Goal: Entertainment & Leisure: Browse casually

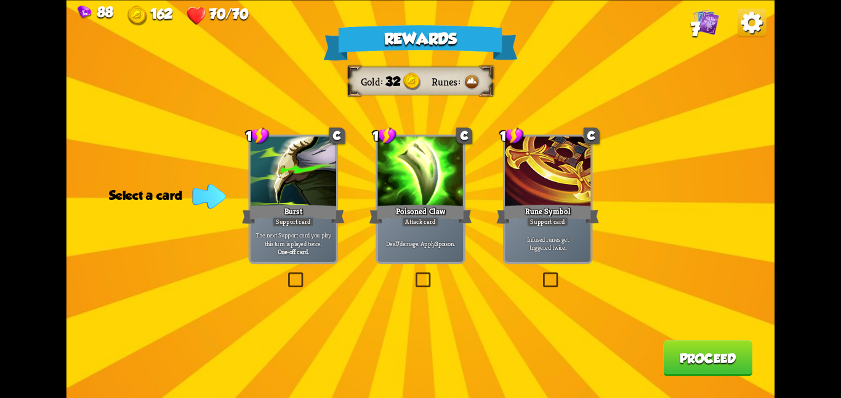
click at [385, 201] on div at bounding box center [420, 173] width 86 height 72
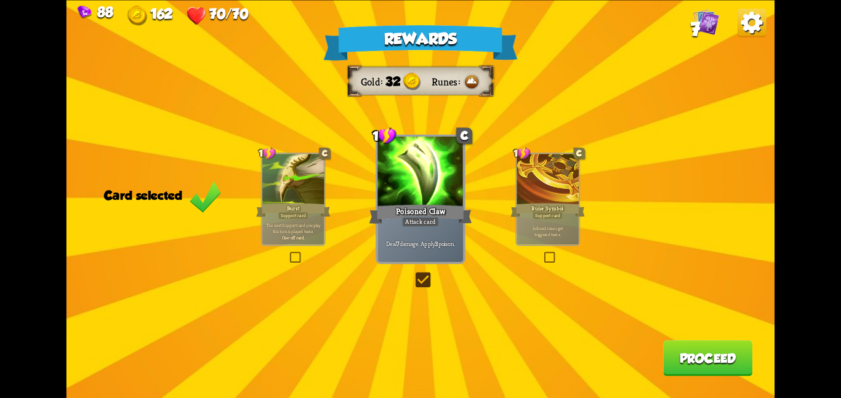
click at [695, 379] on div "Rewards Gold 32 Runes Card selected 1 C Burst Support card The next Support car…" at bounding box center [420, 199] width 708 height 398
click at [708, 366] on button "Proceed" at bounding box center [707, 358] width 89 height 36
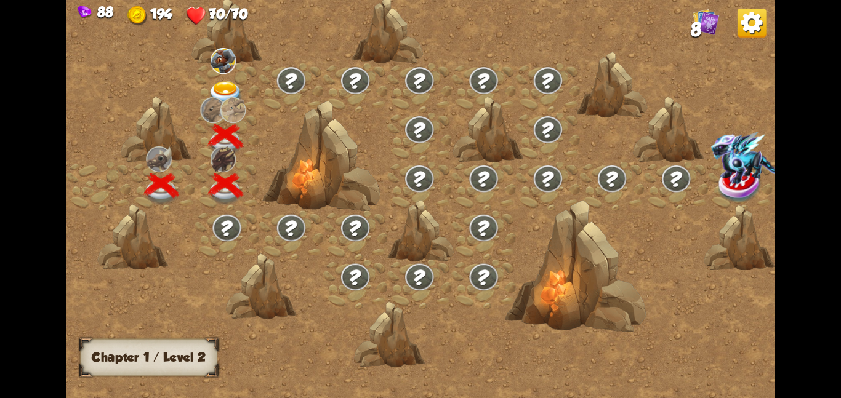
click at [213, 74] on div at bounding box center [226, 87] width 64 height 49
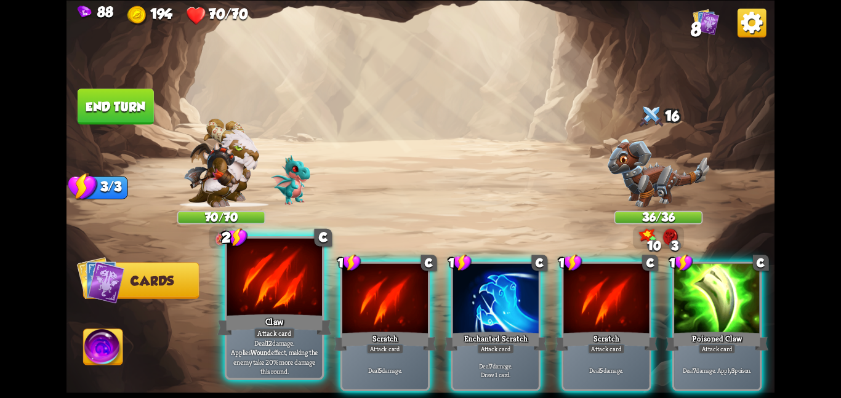
click at [275, 329] on div "Attack card" at bounding box center [274, 333] width 41 height 12
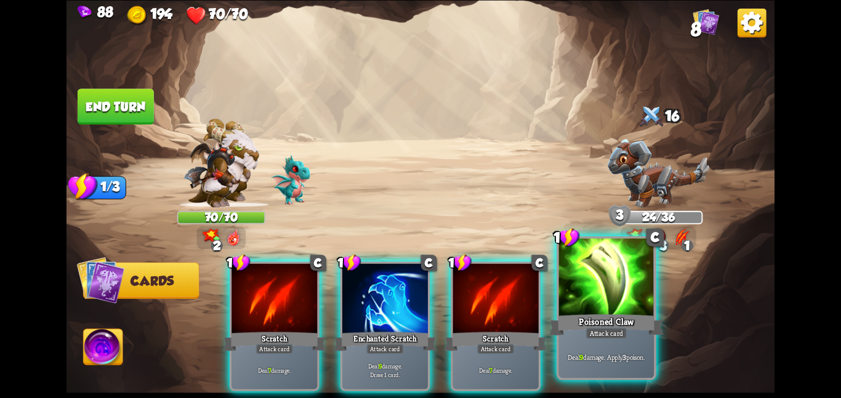
click at [599, 330] on div "Attack card" at bounding box center [605, 333] width 41 height 12
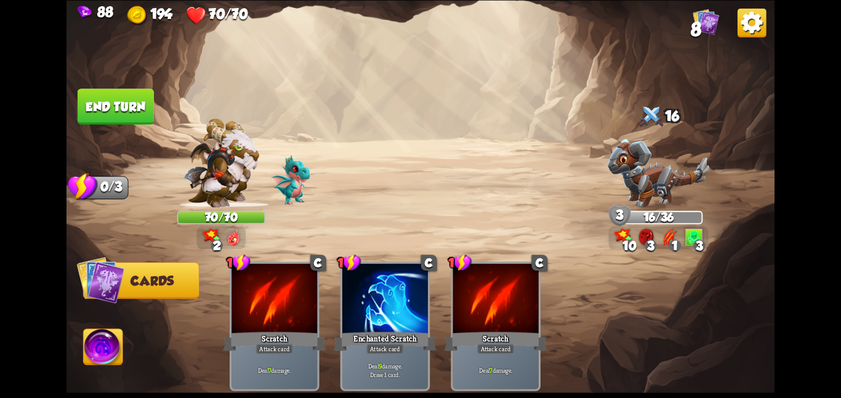
click at [118, 97] on button "End turn" at bounding box center [116, 107] width 76 height 36
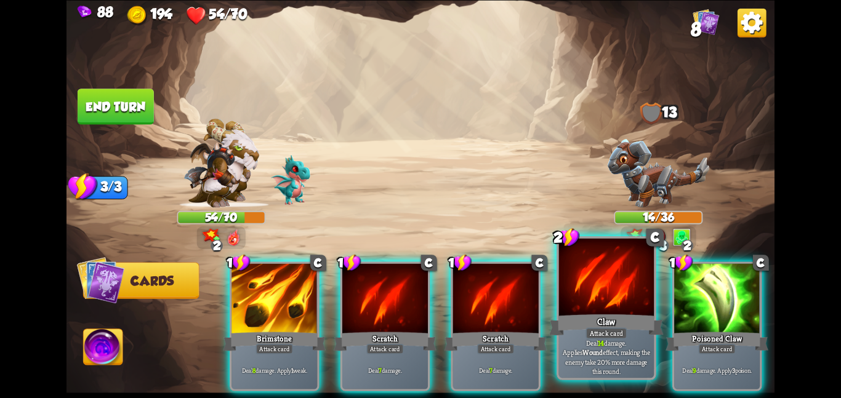
click at [605, 303] on div at bounding box center [606, 278] width 95 height 80
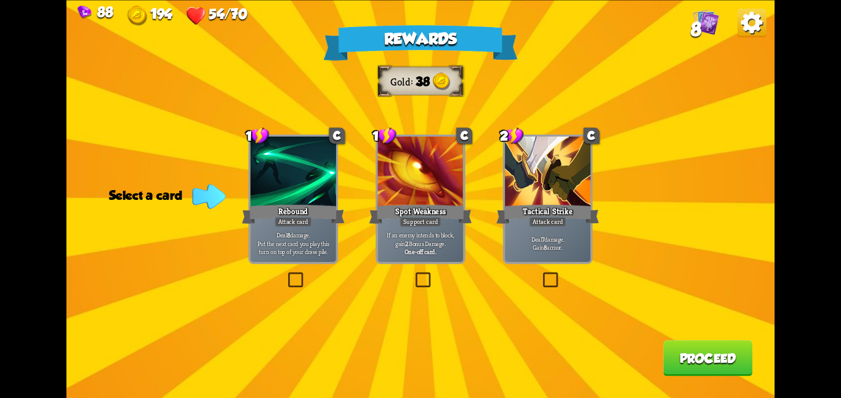
click at [553, 177] on div at bounding box center [548, 173] width 86 height 72
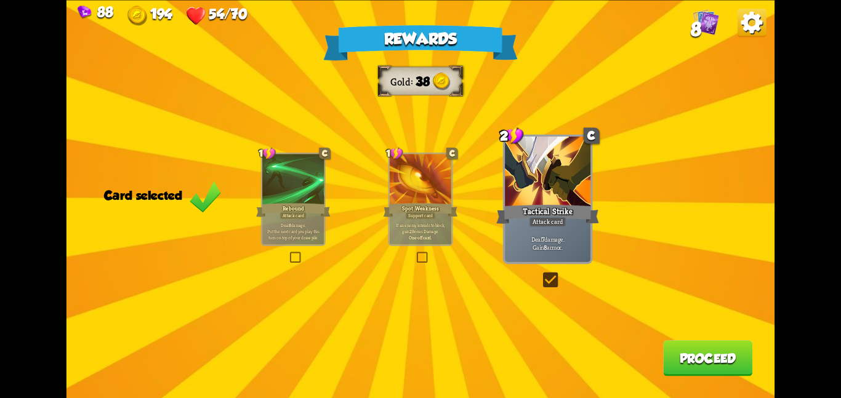
click at [686, 367] on button "Proceed" at bounding box center [707, 358] width 89 height 36
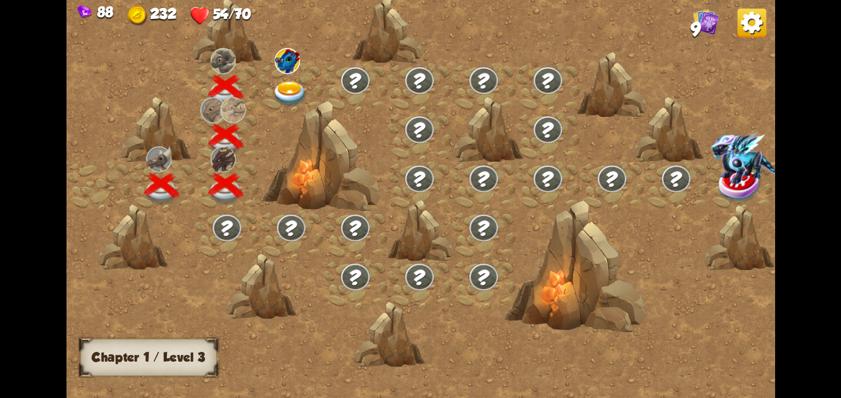
click at [263, 87] on div at bounding box center [291, 87] width 64 height 49
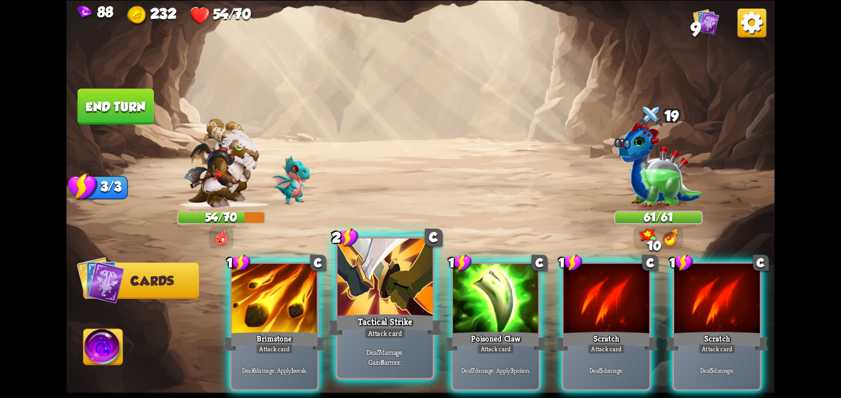
click at [378, 311] on div at bounding box center [384, 278] width 95 height 80
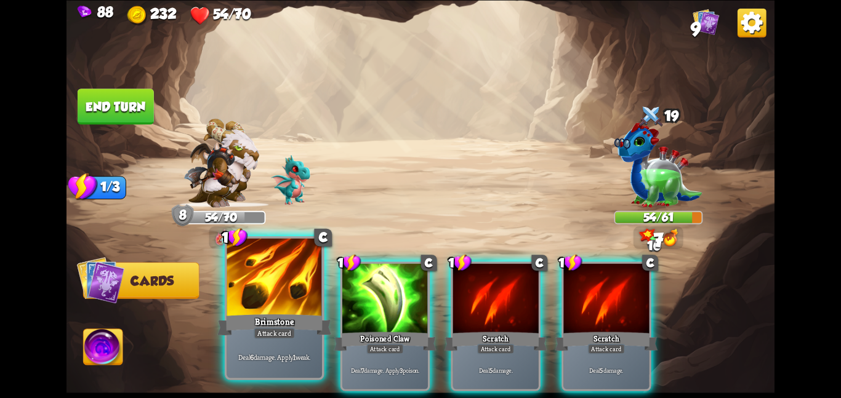
click at [295, 312] on div "Brimstone" at bounding box center [274, 324] width 114 height 25
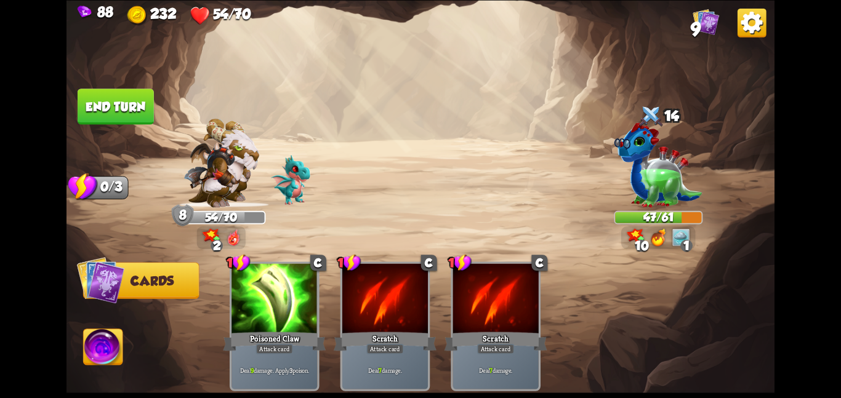
click at [142, 94] on button "End turn" at bounding box center [116, 107] width 76 height 36
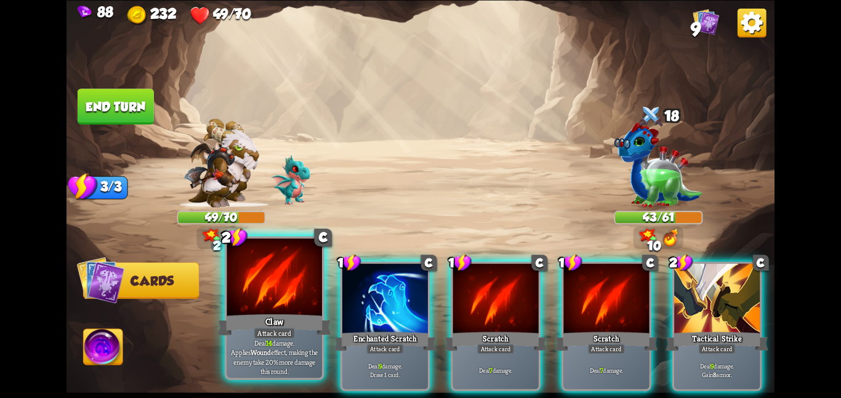
click at [276, 323] on div "Claw" at bounding box center [274, 324] width 114 height 25
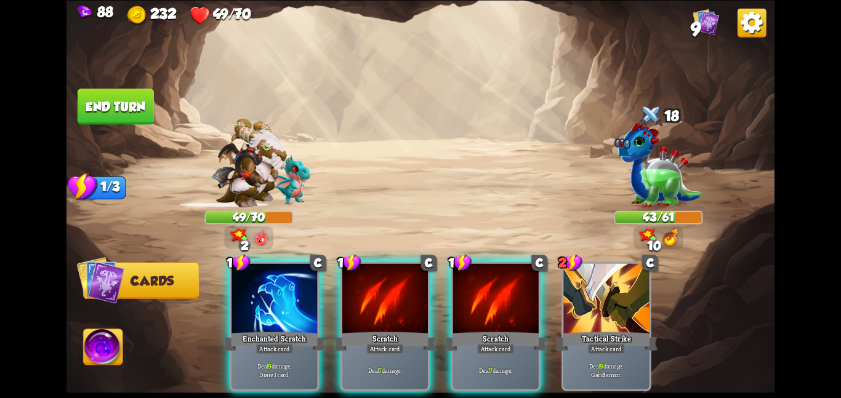
click at [276, 330] on div "Enchanted Scratch" at bounding box center [274, 341] width 103 height 23
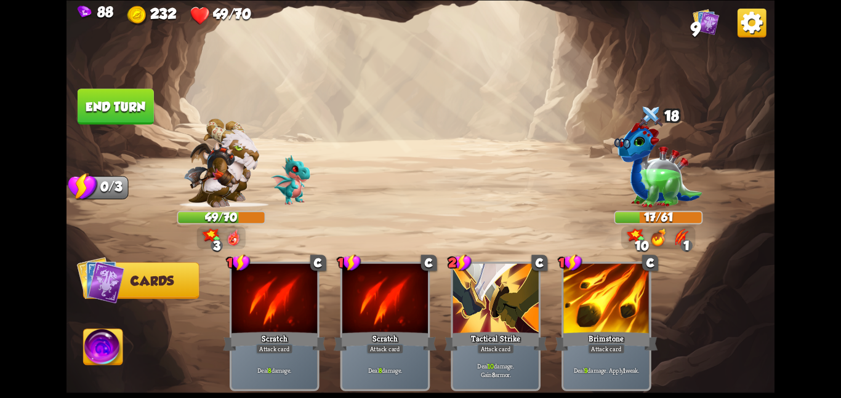
click at [80, 359] on img at bounding box center [420, 199] width 708 height 398
click at [94, 354] on img at bounding box center [103, 349] width 39 height 40
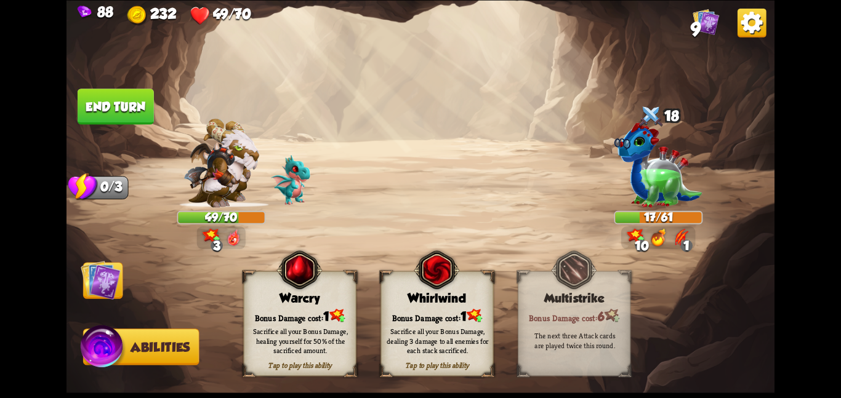
click at [401, 330] on div "Sacrifice all your Bonus Damage, dealing 3 damage to all enemies for each stack…" at bounding box center [438, 341] width 102 height 28
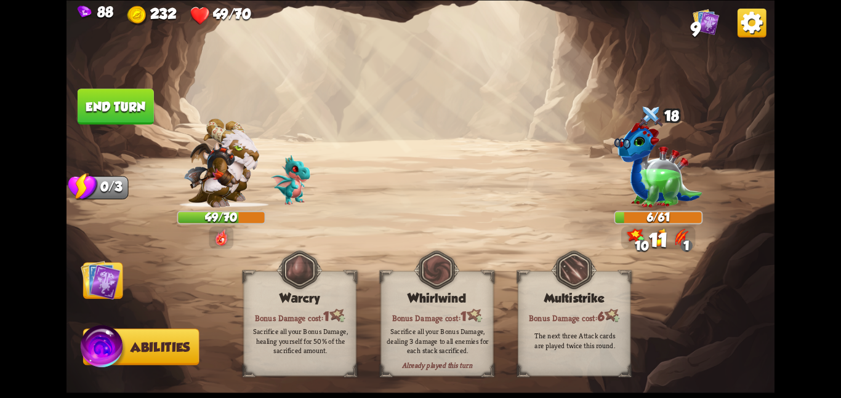
click at [113, 287] on img at bounding box center [101, 280] width 40 height 40
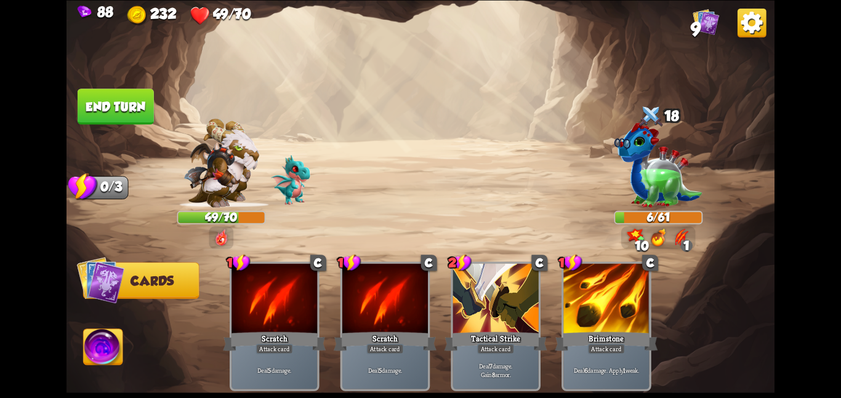
click at [119, 89] on button "End turn" at bounding box center [116, 107] width 76 height 36
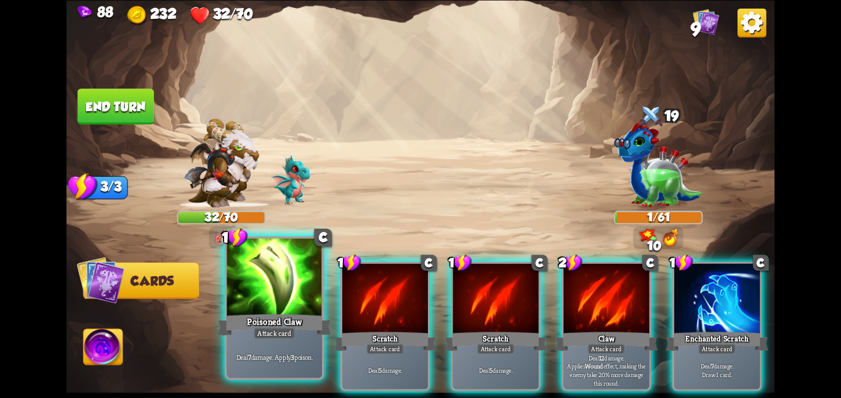
click at [315, 332] on div "Poisoned Claw" at bounding box center [274, 324] width 114 height 25
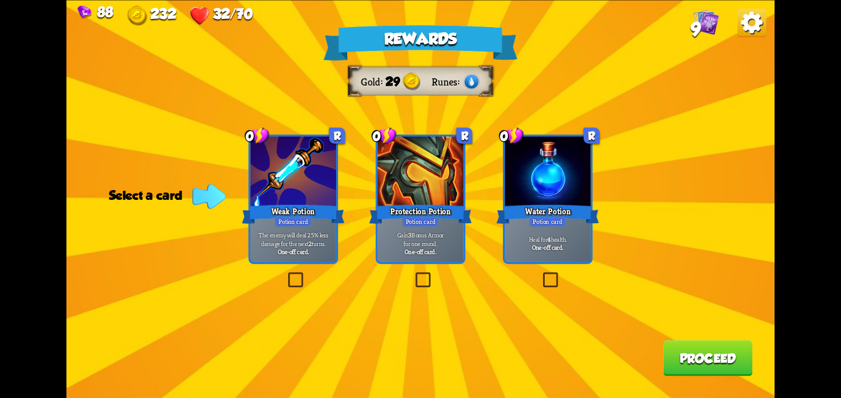
click at [586, 250] on div "One-off card." at bounding box center [547, 247] width 81 height 9
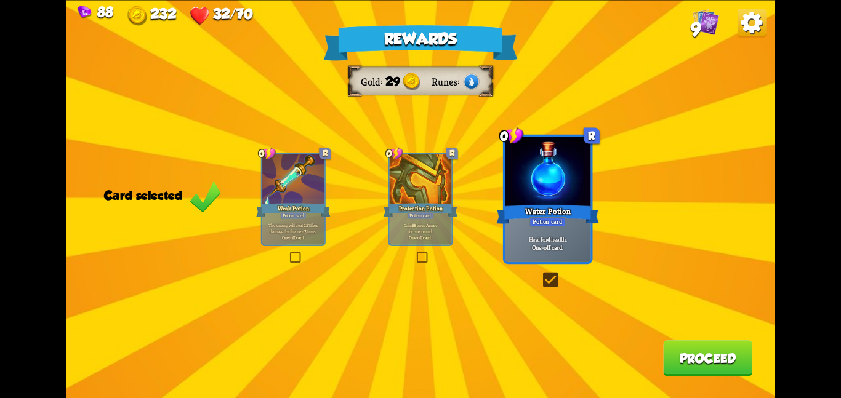
click at [734, 369] on button "Proceed" at bounding box center [707, 358] width 89 height 36
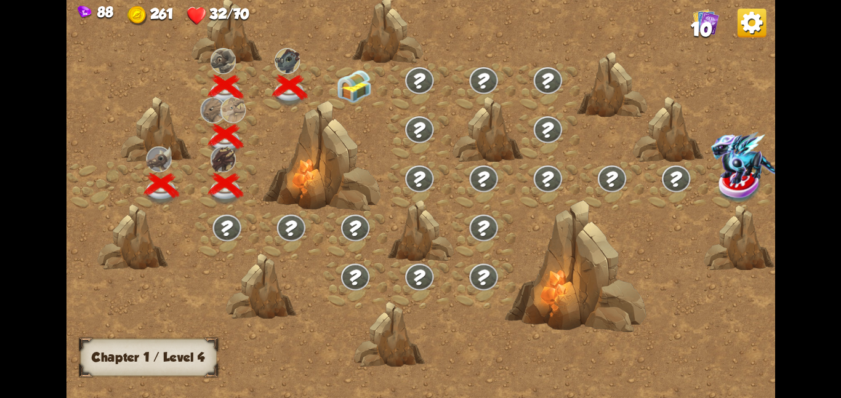
click at [344, 43] on div at bounding box center [504, 206] width 876 height 414
click at [355, 87] on img at bounding box center [354, 86] width 36 height 33
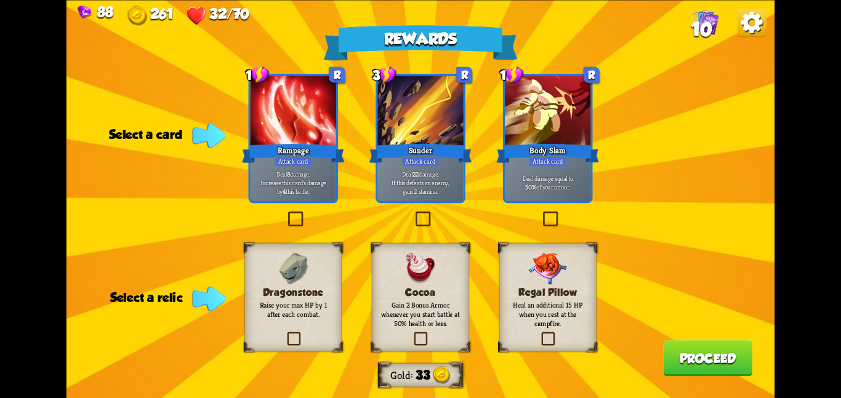
click at [514, 276] on div "Regal Pillow Heal an additional 15 HP when you rest at the campfire." at bounding box center [547, 297] width 97 height 108
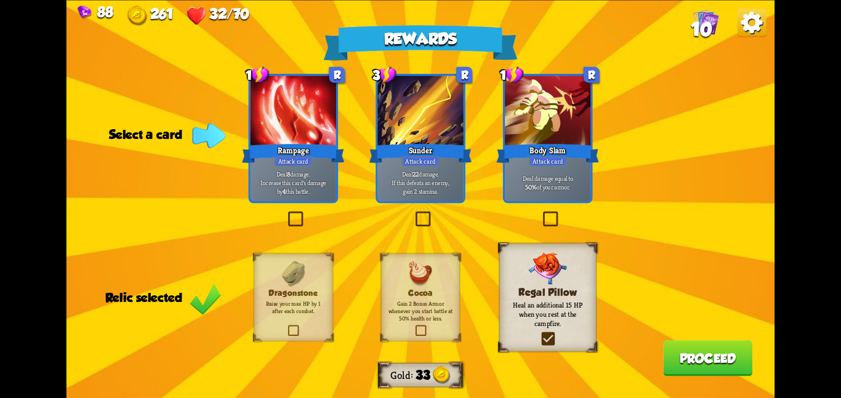
click at [406, 122] on div at bounding box center [420, 112] width 86 height 72
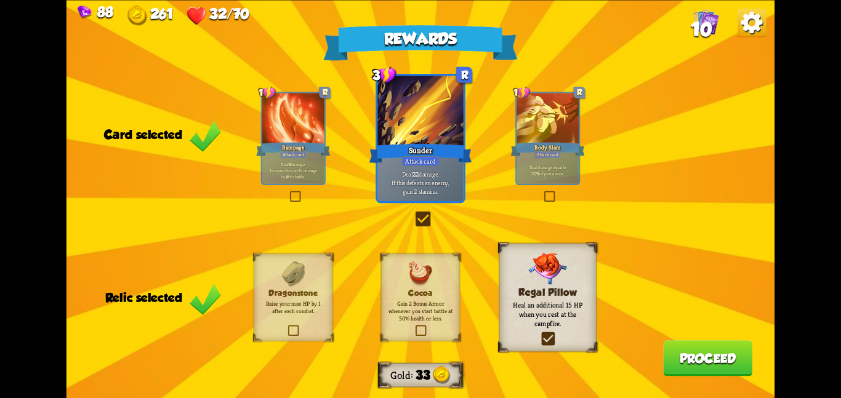
click at [687, 342] on div "Rewards Gold 33 Card selected 1 R Rampage Attack card Deal 8 damage. Increase t…" at bounding box center [420, 199] width 708 height 398
click at [682, 356] on button "Proceed" at bounding box center [707, 358] width 89 height 36
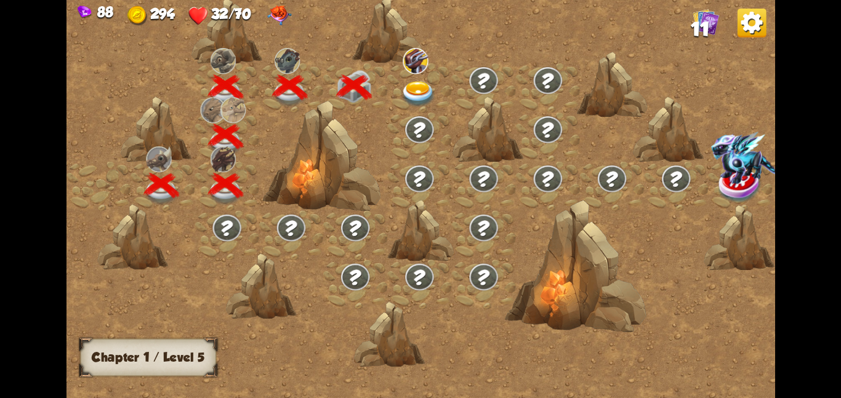
click at [426, 71] on img at bounding box center [415, 60] width 25 height 26
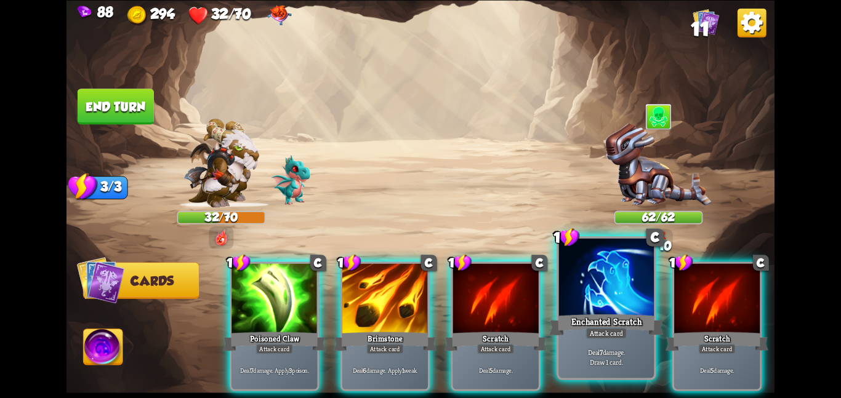
click at [615, 308] on div at bounding box center [606, 278] width 95 height 80
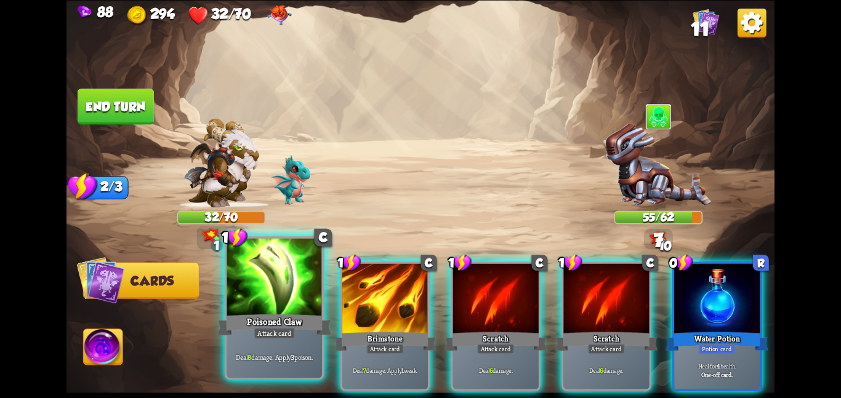
click at [280, 277] on div at bounding box center [273, 278] width 95 height 80
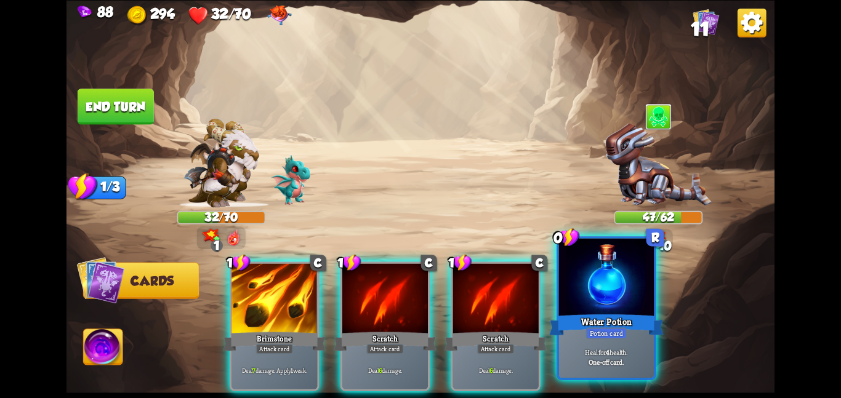
click at [579, 292] on div at bounding box center [606, 278] width 95 height 80
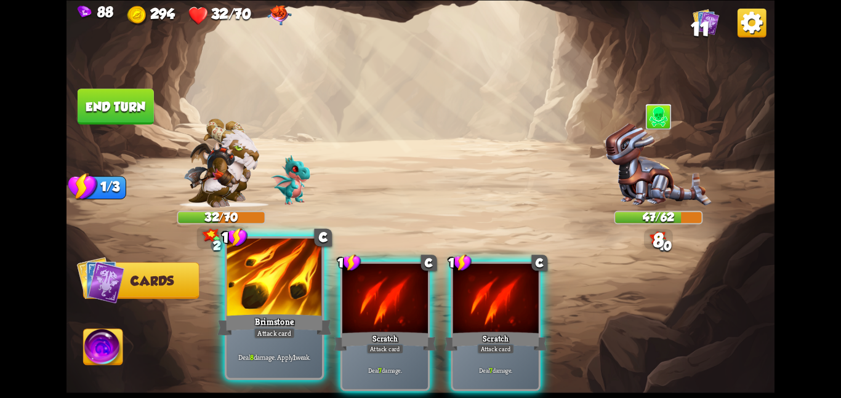
click at [279, 289] on div at bounding box center [273, 278] width 95 height 80
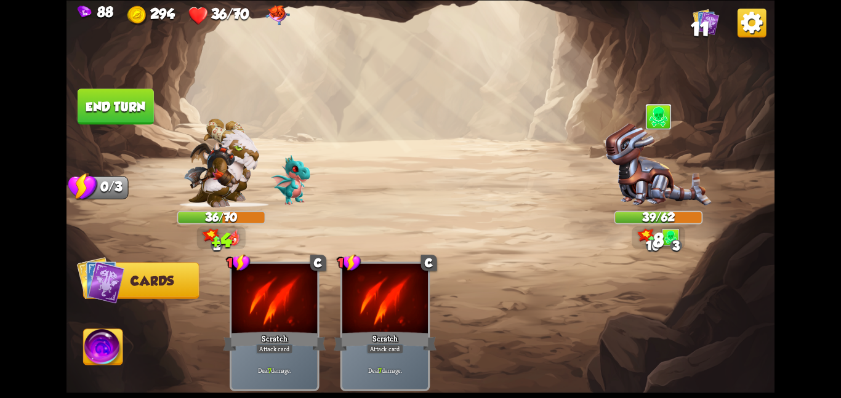
click at [105, 114] on button "End turn" at bounding box center [116, 106] width 78 height 37
